Goal: Task Accomplishment & Management: Use online tool/utility

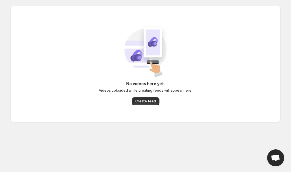
click at [141, 101] on span "Create feed" at bounding box center [145, 101] width 21 height 5
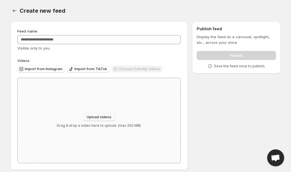
click at [96, 117] on span "Upload videos" at bounding box center [99, 117] width 25 height 5
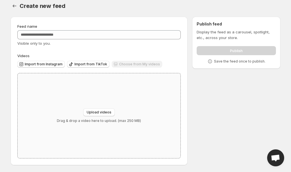
scroll to position [5, 0]
click at [84, 64] on span "Import from TikTok" at bounding box center [90, 64] width 33 height 5
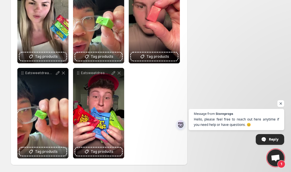
scroll to position [115, 0]
click at [280, 104] on span "Open chat" at bounding box center [280, 103] width 7 height 7
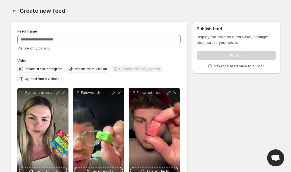
scroll to position [0, 0]
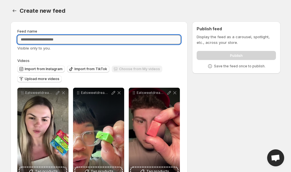
click at [143, 40] on input "Feed name" at bounding box center [98, 39] width 163 height 9
type input "**"
click at [193, 7] on div "Create new feed. This page is ready Create new feed" at bounding box center [145, 11] width 270 height 22
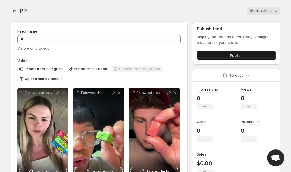
click at [228, 55] on button "Publish" at bounding box center [235, 55] width 79 height 9
click at [221, 54] on button "Publish" at bounding box center [235, 55] width 79 height 9
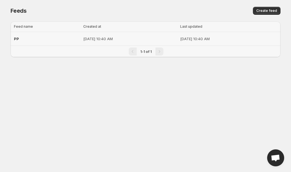
click at [34, 39] on div "PP" at bounding box center [47, 39] width 66 height 10
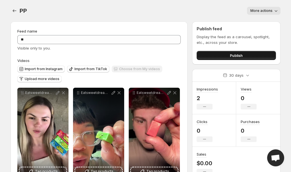
click at [213, 53] on button "Publish" at bounding box center [235, 55] width 79 height 9
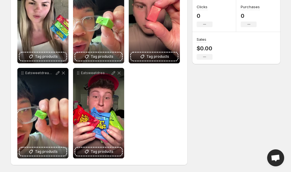
scroll to position [115, 0]
